Goal: Find contact information: Find contact information

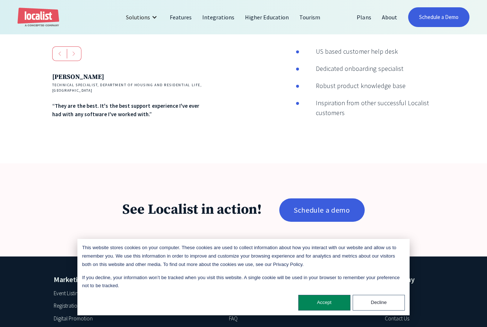
scroll to position [1096, 0]
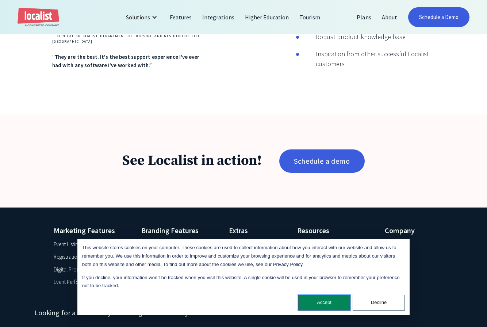
click at [328, 302] on button "Accept" at bounding box center [324, 303] width 52 height 16
click at [328, 302] on div "Marketing Features Event Listings Registration and Ticketing Digital Promotion …" at bounding box center [243, 303] width 487 height 193
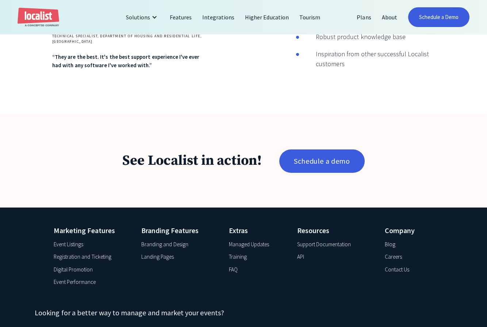
click at [400, 266] on div "Contact Us" at bounding box center [397, 270] width 24 height 8
